Goal: Task Accomplishment & Management: Use online tool/utility

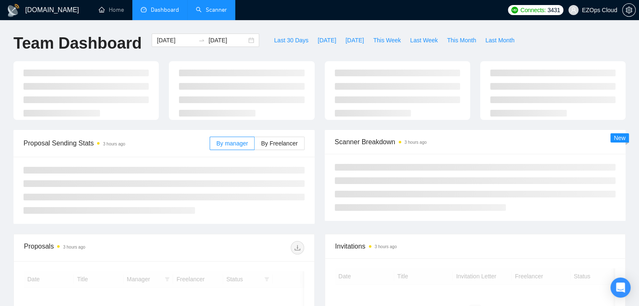
click at [199, 13] on link "Scanner" at bounding box center [211, 9] width 31 height 7
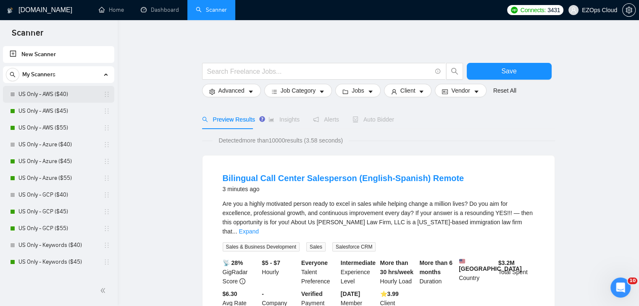
click at [47, 101] on link "US Only - AWS ($40)" at bounding box center [58, 94] width 80 height 17
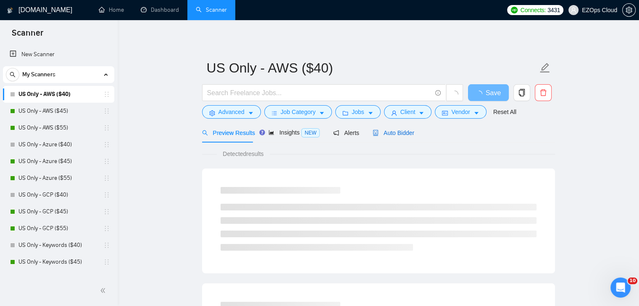
click at [403, 132] on span "Auto Bidder" at bounding box center [393, 133] width 42 height 7
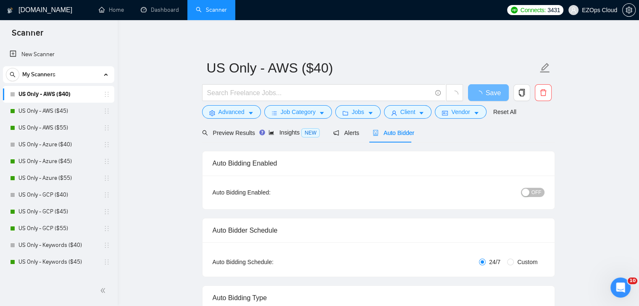
checkbox input "true"
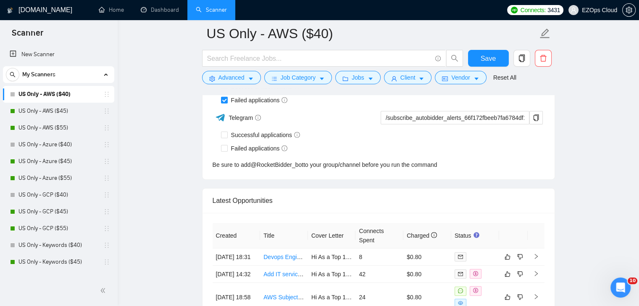
scroll to position [2248, 0]
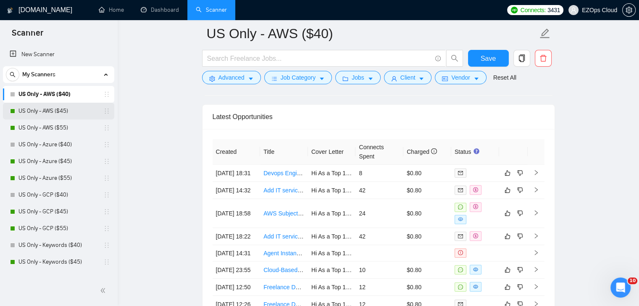
click at [51, 109] on link "US Only - AWS ($45)" at bounding box center [58, 111] width 80 height 17
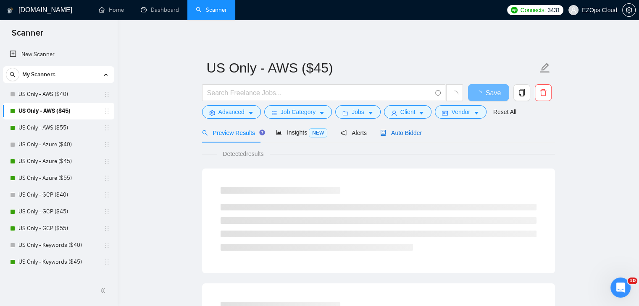
click at [407, 135] on span "Auto Bidder" at bounding box center [401, 133] width 42 height 7
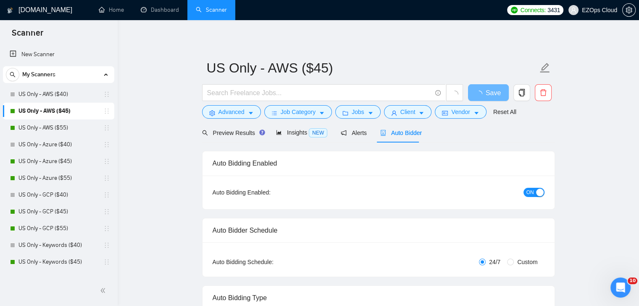
checkbox input "true"
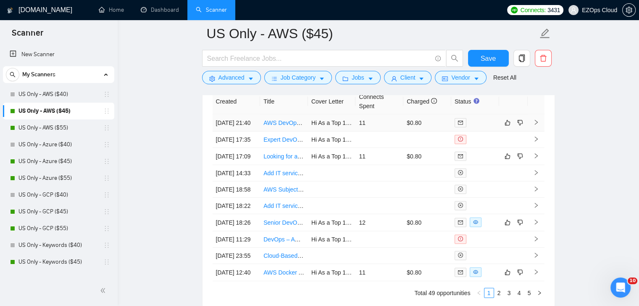
scroll to position [2302, 0]
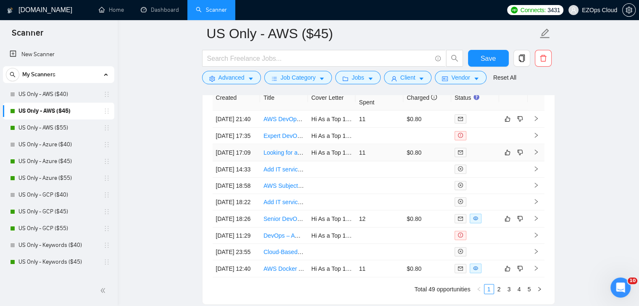
click at [280, 156] on link "Looking for a Full Stack Developer" at bounding box center [308, 152] width 90 height 7
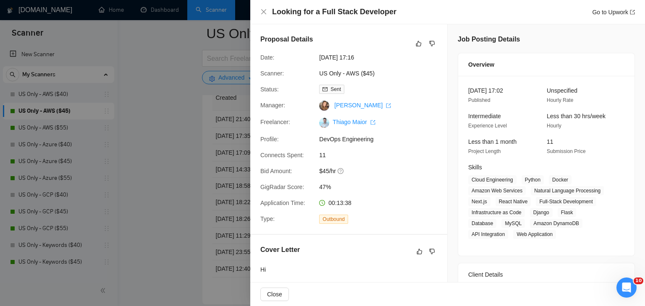
click at [188, 34] on div at bounding box center [322, 153] width 645 height 306
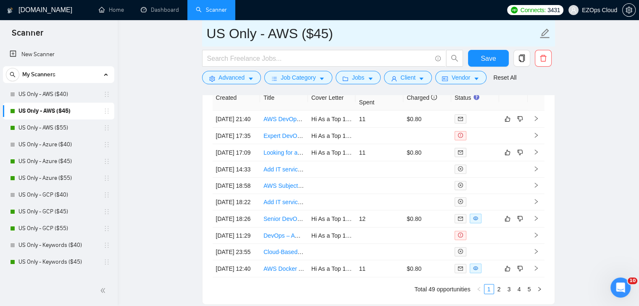
drag, startPoint x: 353, startPoint y: 36, endPoint x: 191, endPoint y: 36, distance: 162.5
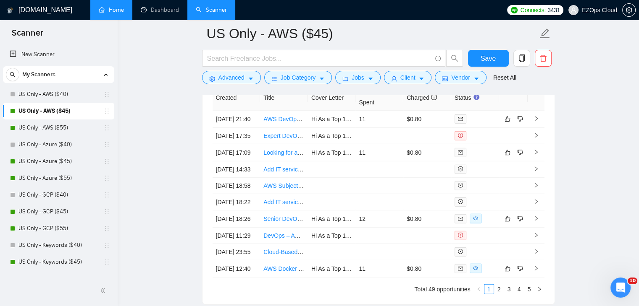
drag, startPoint x: 71, startPoint y: 128, endPoint x: 119, endPoint y: 6, distance: 131.4
click at [71, 128] on link "US Only - AWS ($55)" at bounding box center [58, 128] width 80 height 17
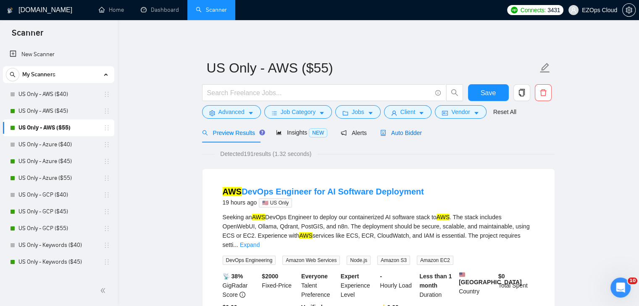
click at [414, 136] on span "Auto Bidder" at bounding box center [401, 133] width 42 height 7
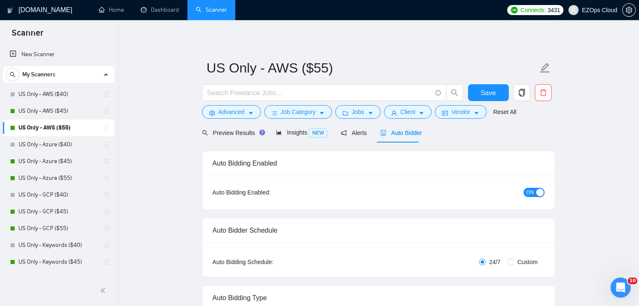
checkbox input "true"
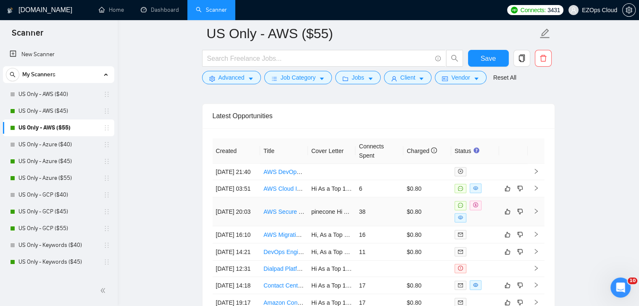
scroll to position [2304, 0]
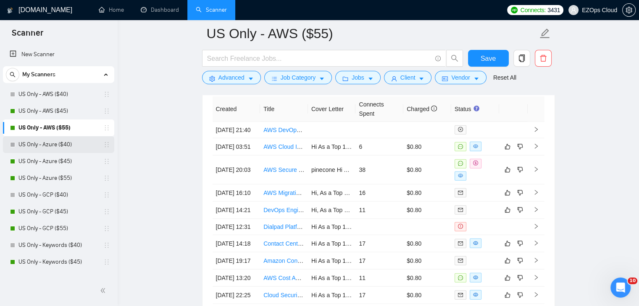
click at [63, 145] on link "US Only - Azure ($40)" at bounding box center [58, 144] width 80 height 17
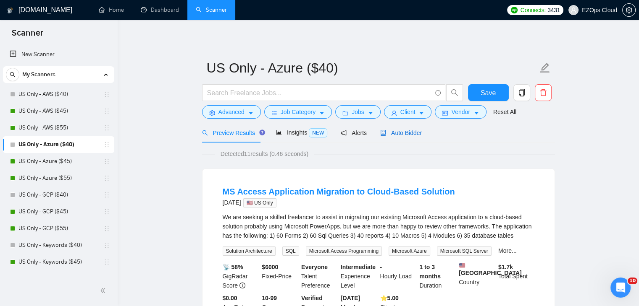
click at [405, 134] on span "Auto Bidder" at bounding box center [401, 133] width 42 height 7
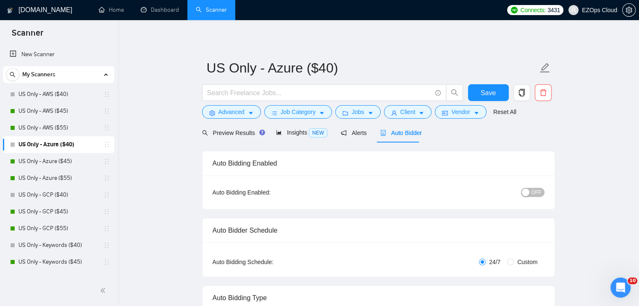
checkbox input "true"
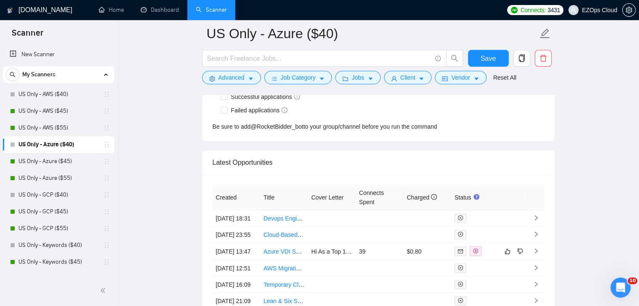
scroll to position [2231, 0]
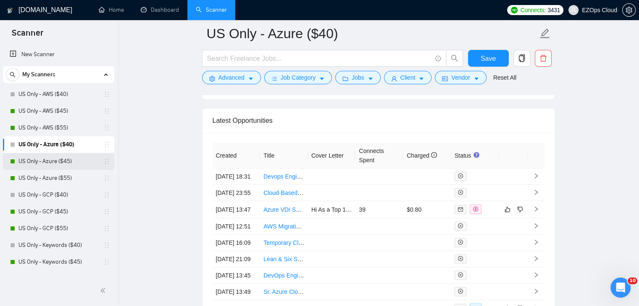
click at [60, 161] on link "US Only - Azure ($45)" at bounding box center [58, 161] width 80 height 17
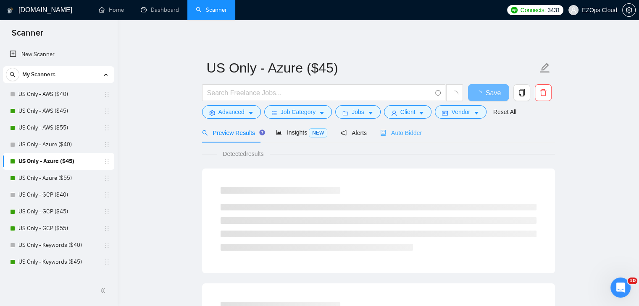
click at [403, 140] on div "Auto Bidder" at bounding box center [401, 133] width 42 height 20
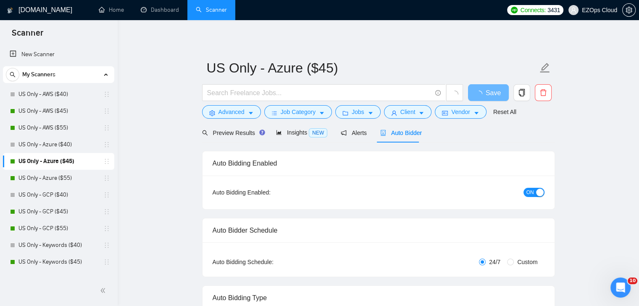
checkbox input "true"
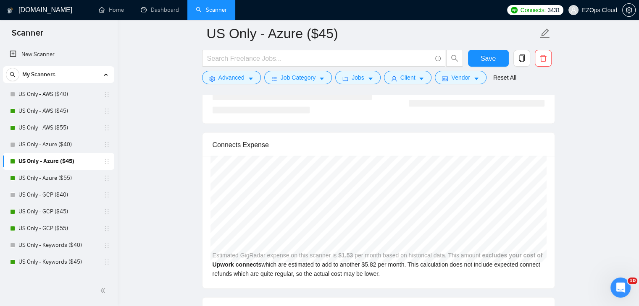
scroll to position [2324, 0]
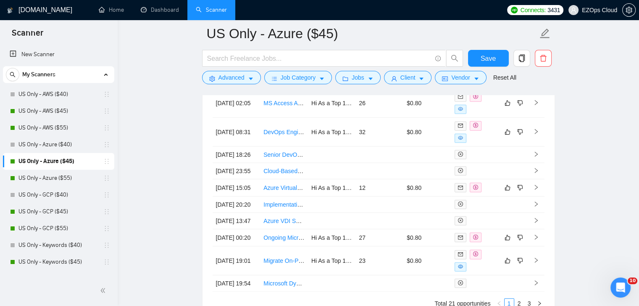
drag, startPoint x: 644, startPoint y: 244, endPoint x: 3, endPoint y: 6, distance: 683.9
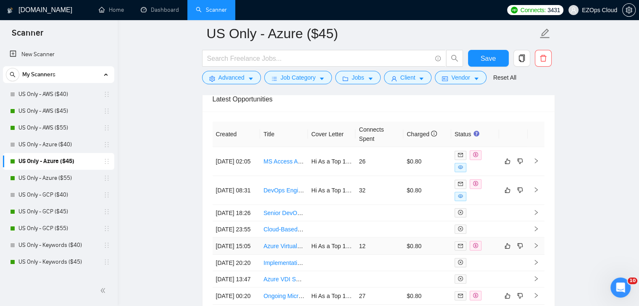
scroll to position [2240, 0]
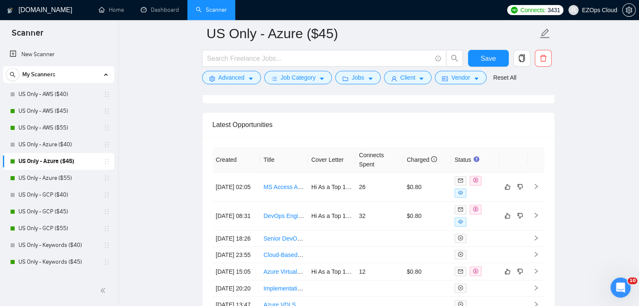
drag, startPoint x: 51, startPoint y: 181, endPoint x: 74, endPoint y: 4, distance: 178.6
click at [51, 181] on link "US Only - Azure ($55)" at bounding box center [58, 178] width 80 height 17
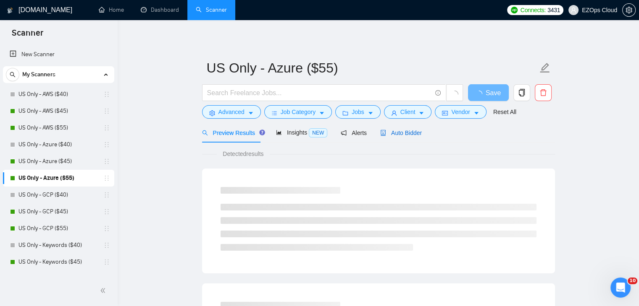
click at [411, 136] on span "Auto Bidder" at bounding box center [401, 133] width 42 height 7
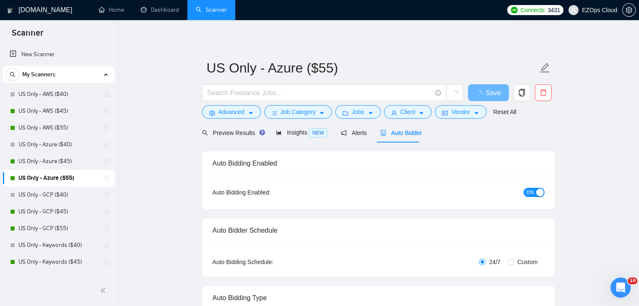
checkbox input "true"
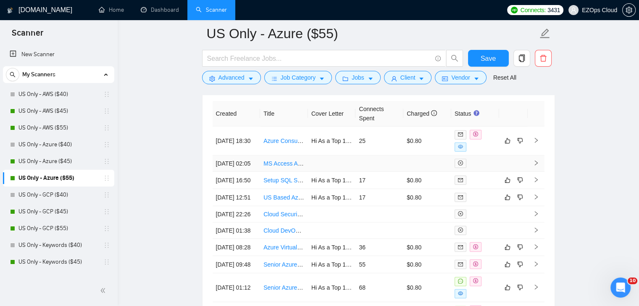
scroll to position [2301, 0]
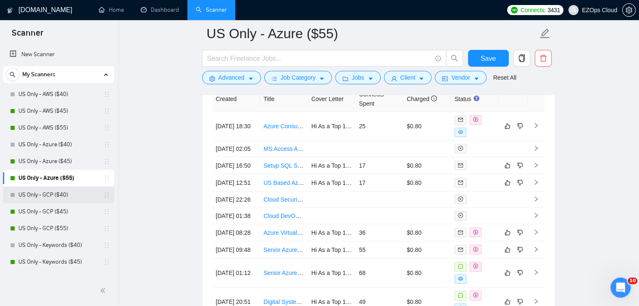
click at [74, 191] on link "US Only - GCP ($40)" at bounding box center [58, 195] width 80 height 17
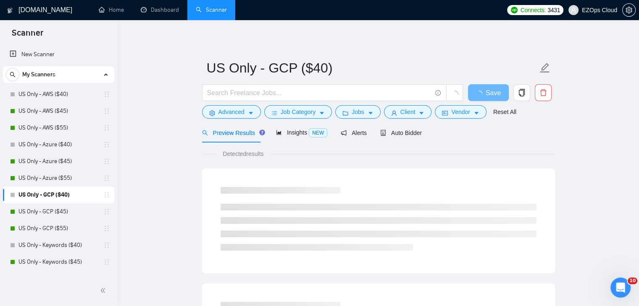
drag, startPoint x: 392, startPoint y: 126, endPoint x: 644, endPoint y: 255, distance: 283.1
click at [392, 126] on div "Auto Bidder" at bounding box center [401, 133] width 42 height 20
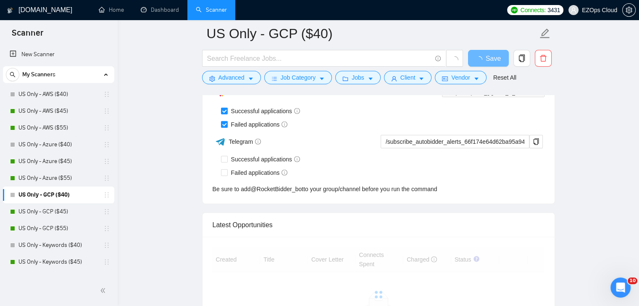
drag, startPoint x: 644, startPoint y: 255, endPoint x: 11, endPoint y: 4, distance: 681.5
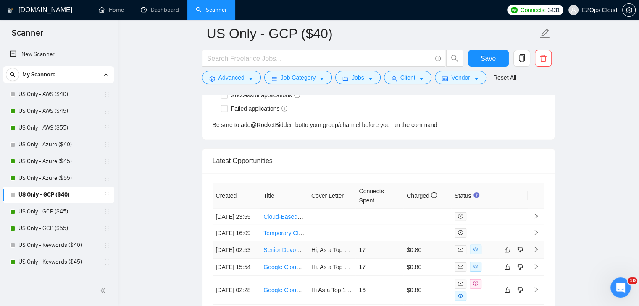
scroll to position [2240, 0]
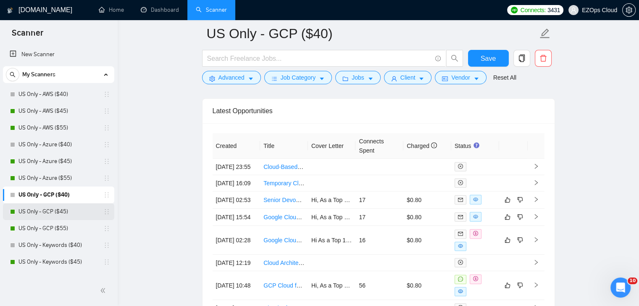
click at [68, 210] on link "US Only - GCP ($45)" at bounding box center [58, 212] width 80 height 17
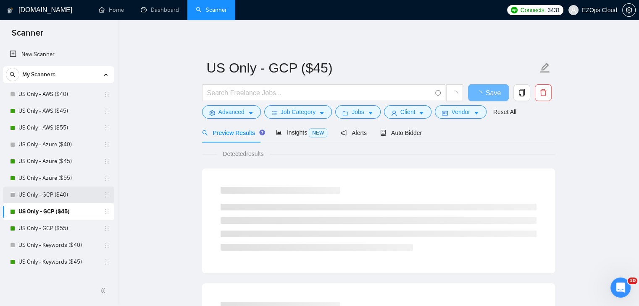
scroll to position [84, 0]
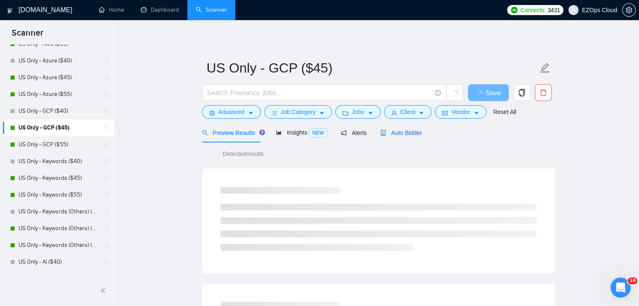
click at [400, 135] on span "Auto Bidder" at bounding box center [401, 133] width 42 height 7
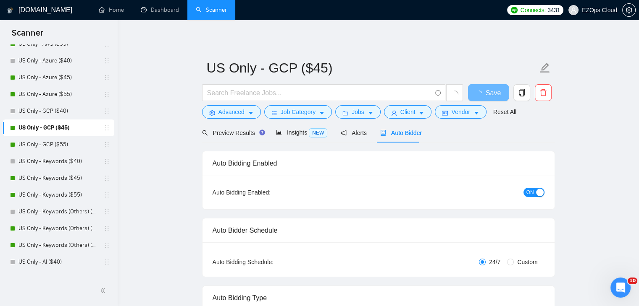
checkbox input "true"
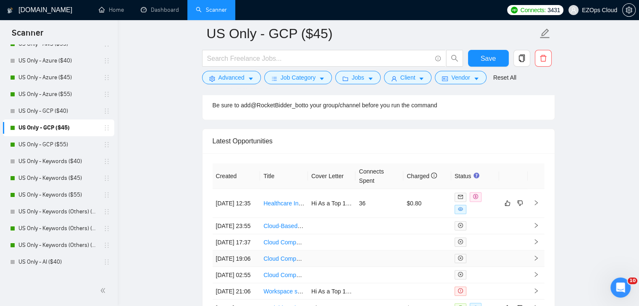
scroll to position [2276, 0]
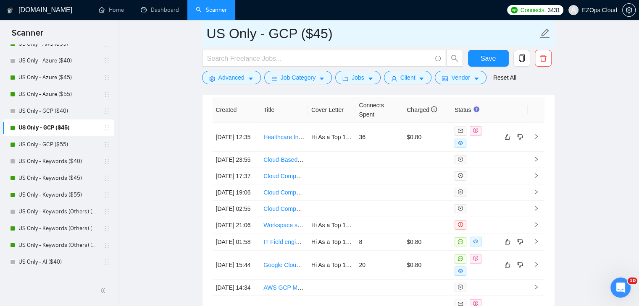
drag, startPoint x: 341, startPoint y: 39, endPoint x: 196, endPoint y: 39, distance: 144.8
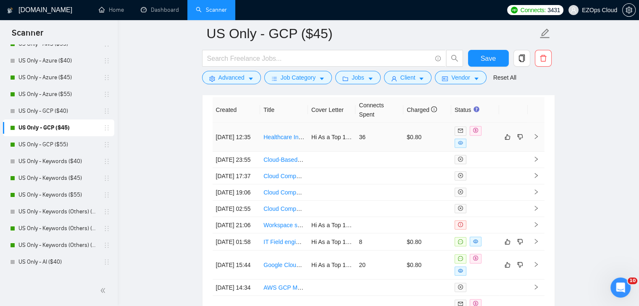
click at [283, 134] on link "Healthcare Interoperability Expert (HL7 / CCDA / FHIR) — GCP Environment" at bounding box center [363, 137] width 200 height 7
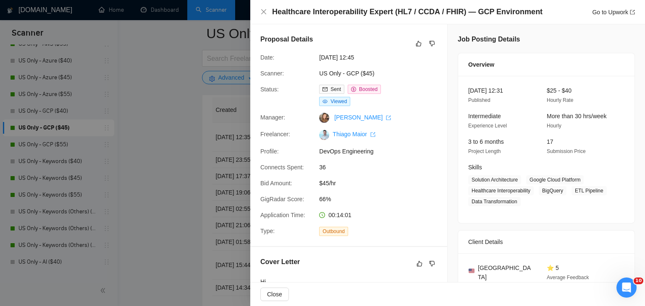
click at [144, 154] on div at bounding box center [322, 153] width 645 height 306
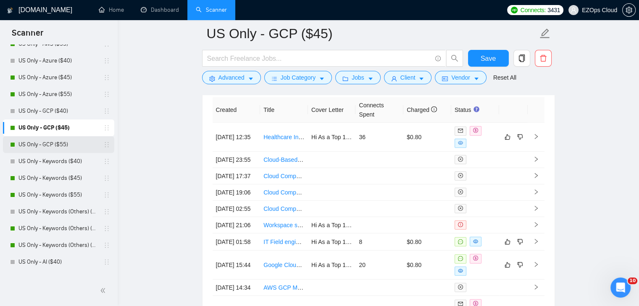
click at [60, 144] on link "US Only - GCP ($55)" at bounding box center [58, 144] width 80 height 17
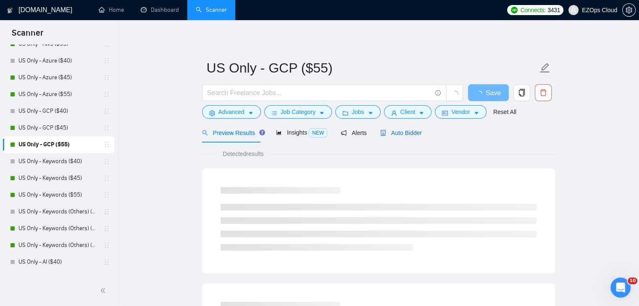
click at [411, 130] on span "Auto Bidder" at bounding box center [401, 133] width 42 height 7
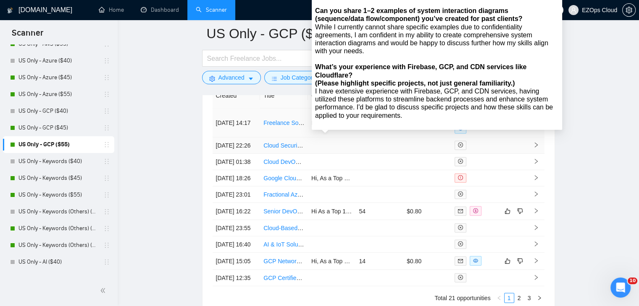
scroll to position [2306, 0]
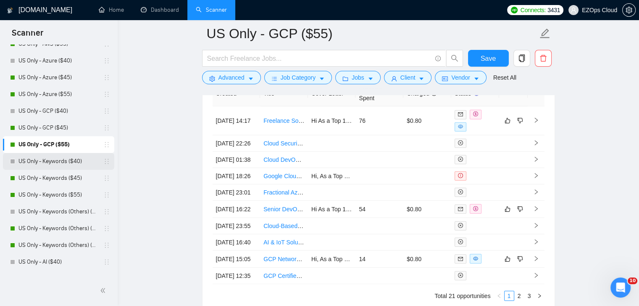
click at [52, 162] on link "US Only - Keywords ($40)" at bounding box center [58, 161] width 80 height 17
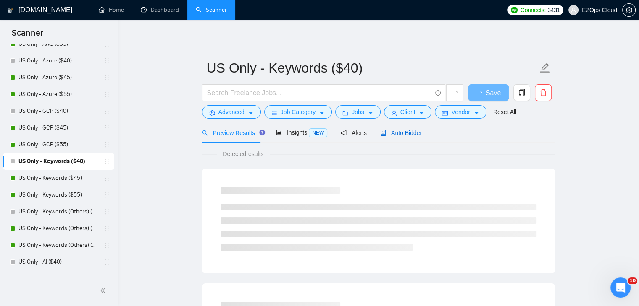
click at [401, 132] on span "Auto Bidder" at bounding box center [401, 133] width 42 height 7
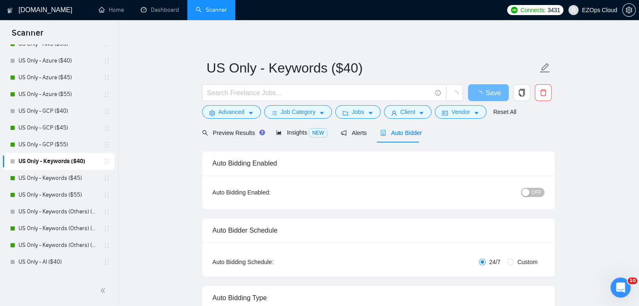
checkbox input "true"
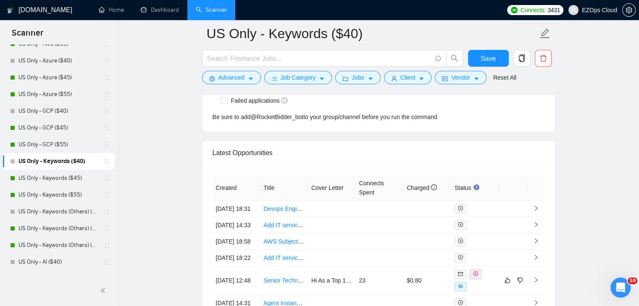
scroll to position [2263, 0]
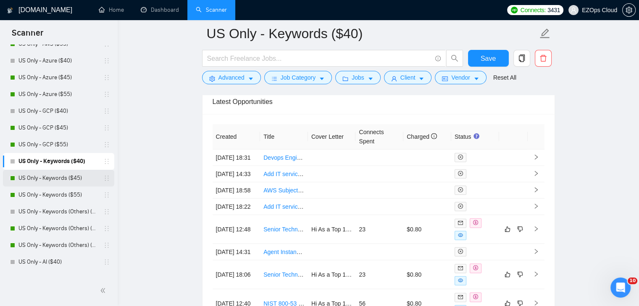
click at [66, 177] on link "US Only - Keywords ($45)" at bounding box center [58, 178] width 80 height 17
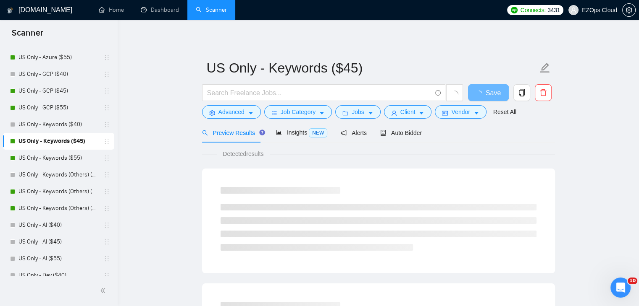
scroll to position [126, 0]
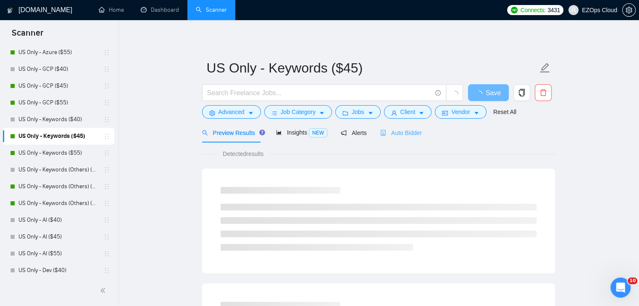
click at [401, 139] on div "Auto Bidder" at bounding box center [401, 133] width 42 height 20
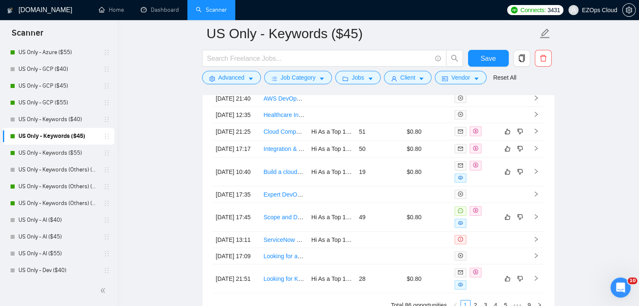
scroll to position [2240, 0]
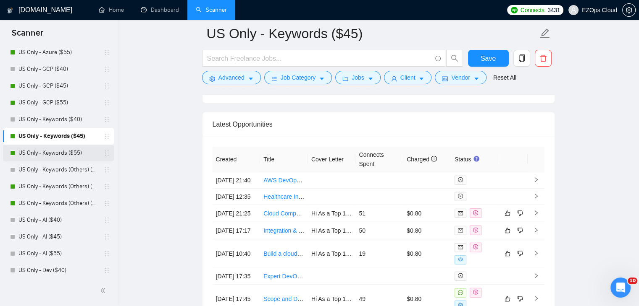
click at [58, 152] on link "US Only - Keywords ($55)" at bounding box center [58, 153] width 80 height 17
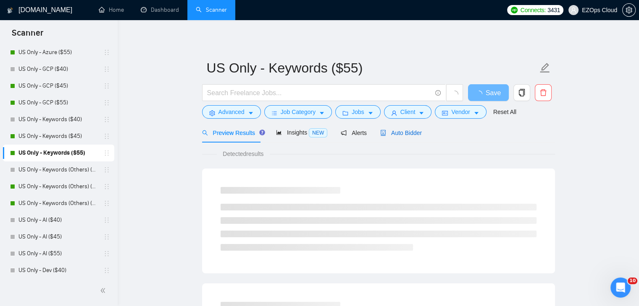
click at [396, 132] on span "Auto Bidder" at bounding box center [401, 133] width 42 height 7
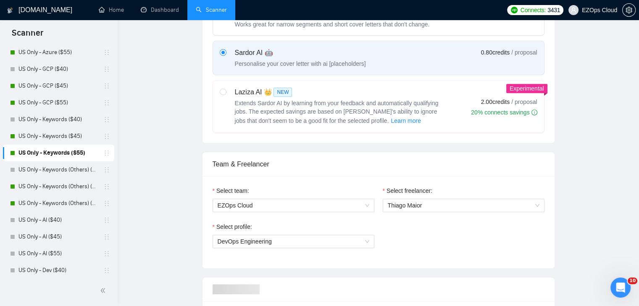
checkbox input "true"
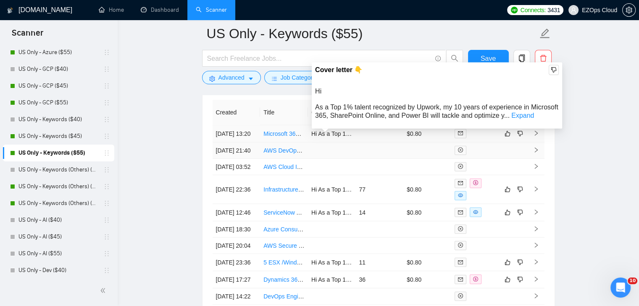
scroll to position [2306, 0]
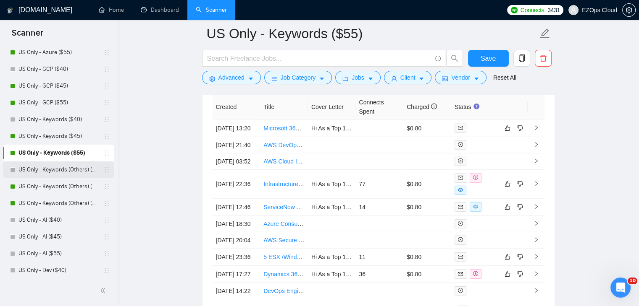
click at [71, 176] on link "US Only - Keywords (Others) ($40)" at bounding box center [58, 170] width 80 height 17
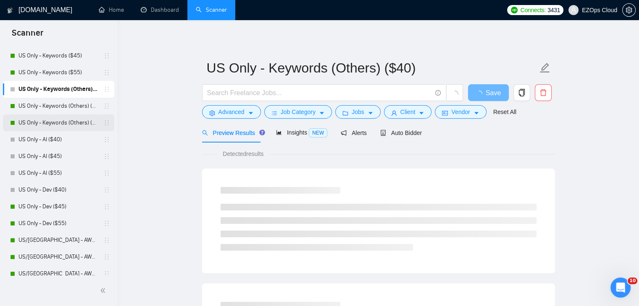
scroll to position [252, 0]
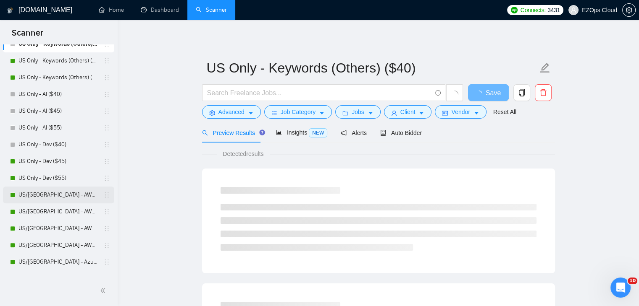
click at [60, 198] on link "US/[GEOGRAPHIC_DATA] - AWS (Best Clients) ($55)" at bounding box center [58, 195] width 80 height 17
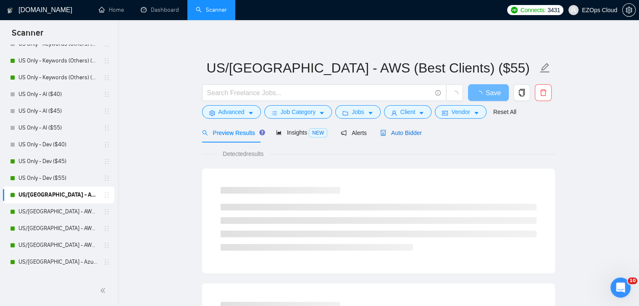
click at [401, 136] on span "Auto Bidder" at bounding box center [401, 133] width 42 height 7
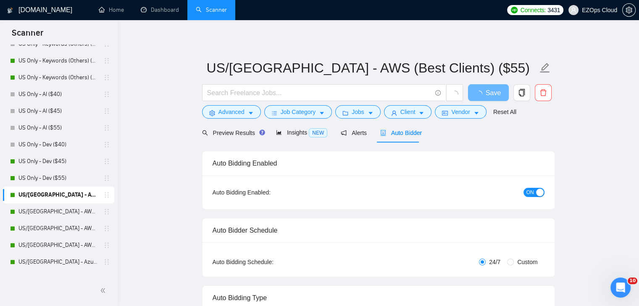
checkbox input "true"
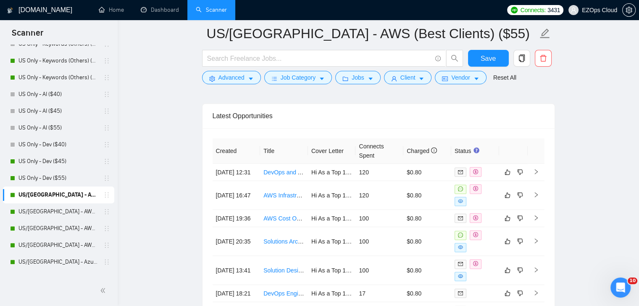
scroll to position [2240, 0]
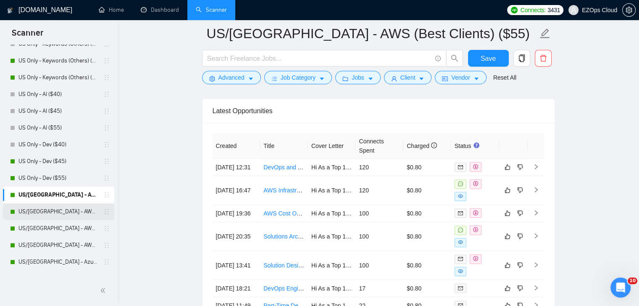
click at [53, 214] on link "US/[GEOGRAPHIC_DATA] - AWS ($40)" at bounding box center [58, 212] width 80 height 17
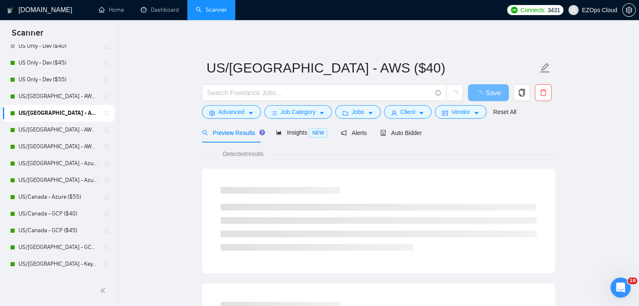
scroll to position [378, 0]
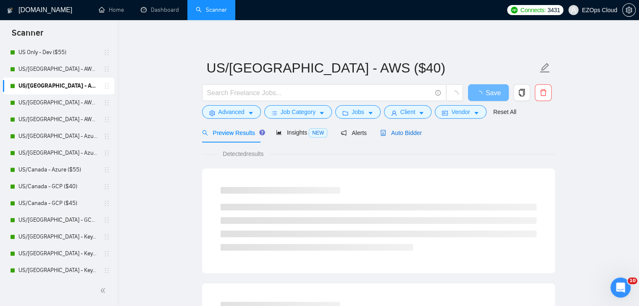
click at [405, 136] on span "Auto Bidder" at bounding box center [401, 133] width 42 height 7
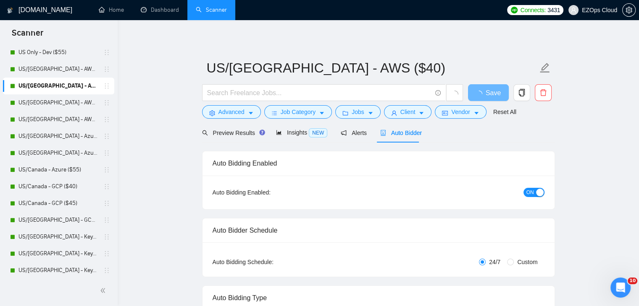
checkbox input "true"
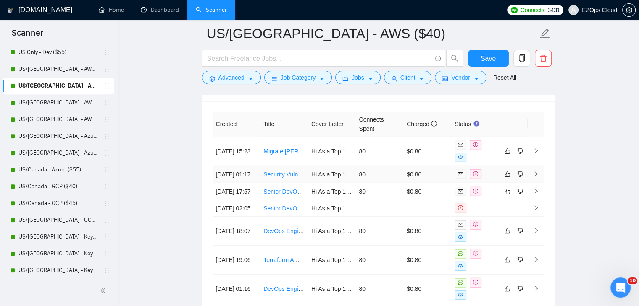
scroll to position [2304, 0]
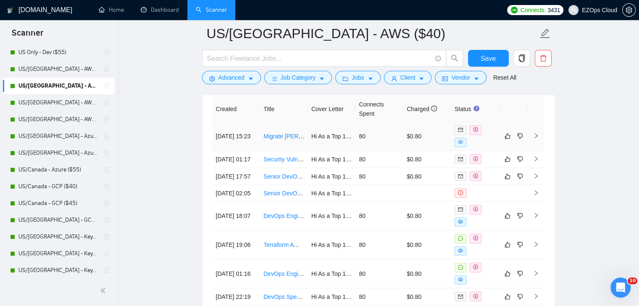
click at [288, 133] on link "Migrate [PERSON_NAME] Servers to Cloud-Based CI/CD Solution" at bounding box center [350, 136] width 174 height 7
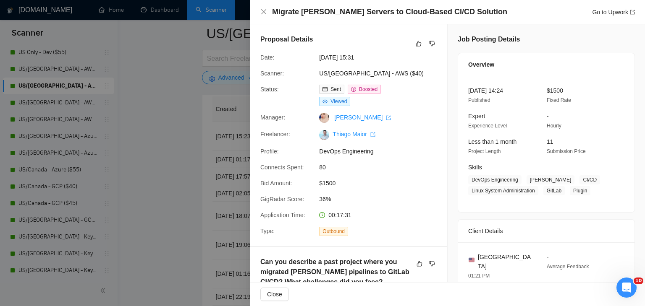
click at [185, 47] on div at bounding box center [322, 153] width 645 height 306
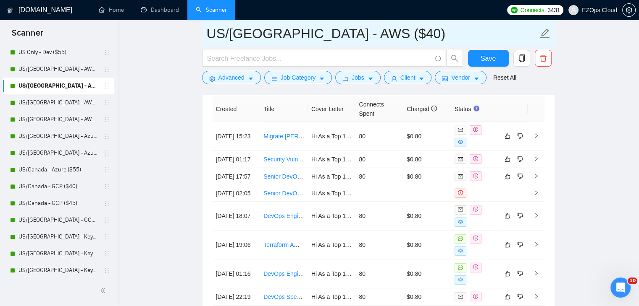
drag, startPoint x: 364, startPoint y: 34, endPoint x: 206, endPoint y: 34, distance: 158.3
click at [207, 34] on input "US/[GEOGRAPHIC_DATA] - AWS ($40)" at bounding box center [372, 33] width 331 height 21
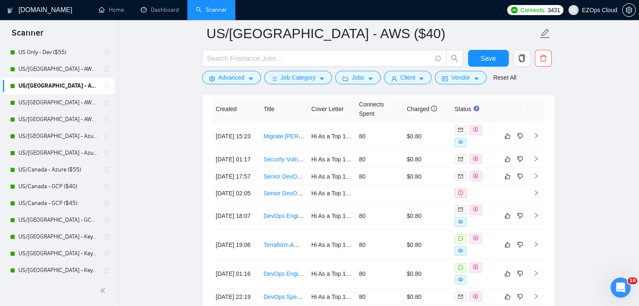
drag, startPoint x: 70, startPoint y: 106, endPoint x: 449, endPoint y: 98, distance: 379.2
click at [70, 106] on link "US/[GEOGRAPHIC_DATA] - AWS ($45)" at bounding box center [58, 102] width 80 height 17
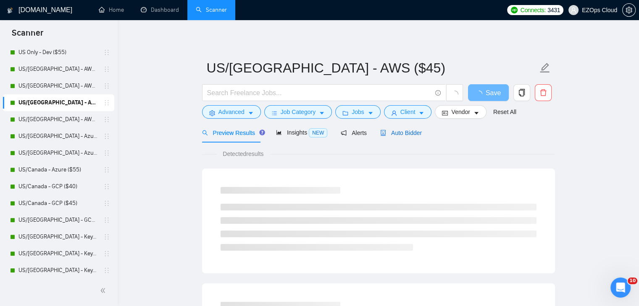
drag, startPoint x: 411, startPoint y: 132, endPoint x: 644, endPoint y: 246, distance: 259.5
click at [411, 132] on span "Auto Bidder" at bounding box center [401, 133] width 42 height 7
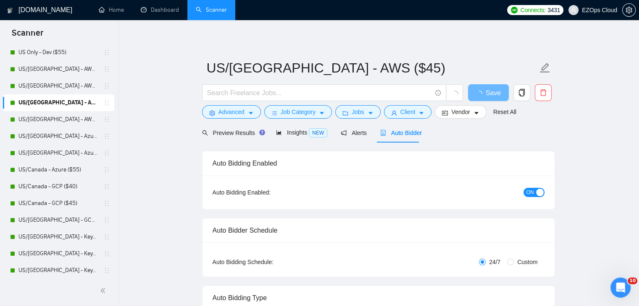
checkbox input "true"
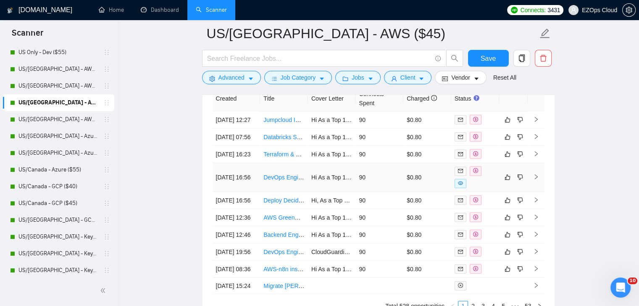
scroll to position [2366, 0]
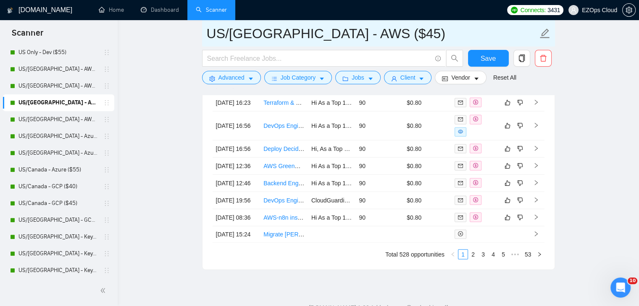
drag, startPoint x: 364, startPoint y: 41, endPoint x: 195, endPoint y: 31, distance: 169.9
